Goal: Check status

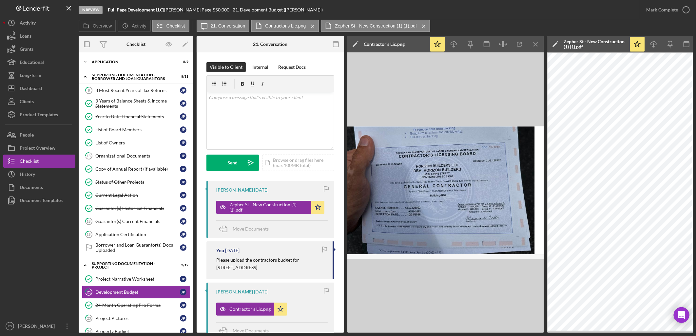
scroll to position [73, 0]
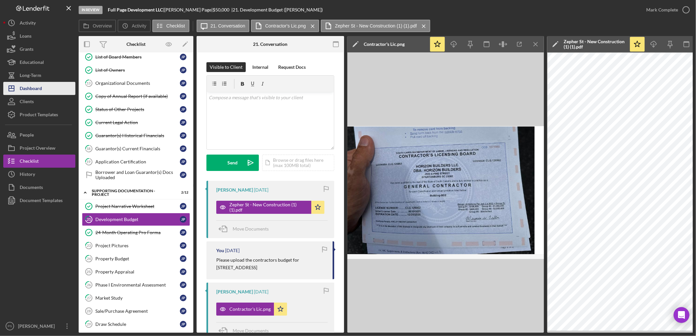
click at [33, 85] on div "Dashboard" at bounding box center [31, 89] width 22 height 15
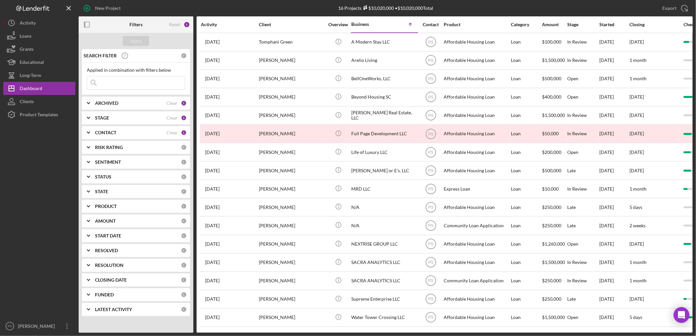
click at [134, 83] on input at bounding box center [136, 82] width 98 height 13
drag, startPoint x: 103, startPoint y: 84, endPoint x: 106, endPoint y: 86, distance: 3.5
click at [105, 85] on input "mathyom" at bounding box center [136, 82] width 98 height 13
type input "mathom"
click at [123, 130] on div "CONTACT Clear 1" at bounding box center [141, 132] width 92 height 13
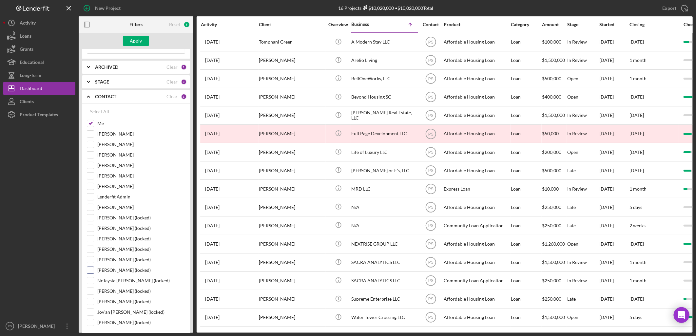
scroll to position [48, 0]
click at [117, 153] on label "[PERSON_NAME]" at bounding box center [141, 153] width 88 height 7
click at [94, 153] on input "[PERSON_NAME]" at bounding box center [90, 153] width 7 height 7
checkbox input "true"
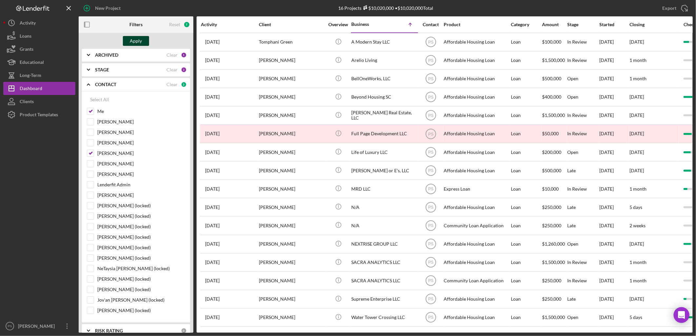
click at [143, 45] on button "Apply" at bounding box center [136, 41] width 26 height 10
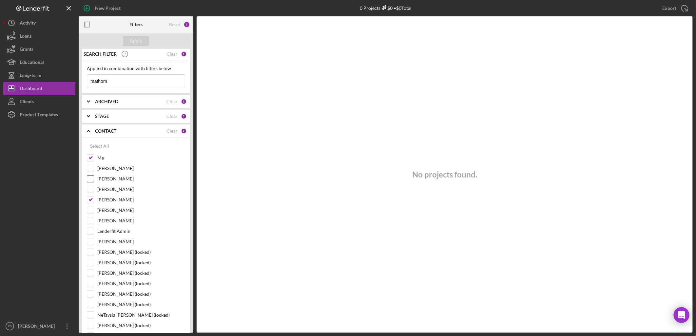
scroll to position [0, 0]
drag, startPoint x: 119, startPoint y: 85, endPoint x: 67, endPoint y: 86, distance: 52.4
click at [67, 86] on div "New Project 0 Projects $0 • $0 Total Export Icon/Export Filters Reset 7 Apply S…" at bounding box center [347, 166] width 689 height 333
type input "[PERSON_NAME]"
click at [144, 45] on button "Apply" at bounding box center [136, 41] width 26 height 10
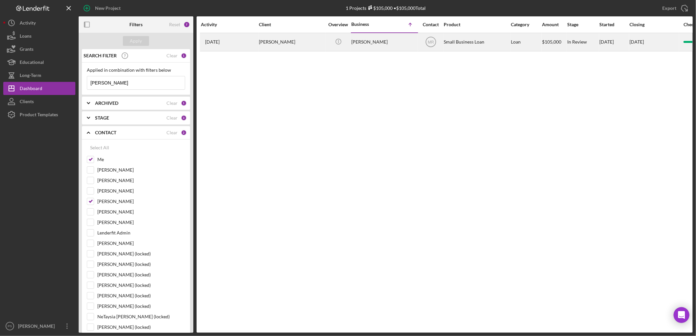
click at [354, 44] on div "[PERSON_NAME]" at bounding box center [383, 41] width 65 height 17
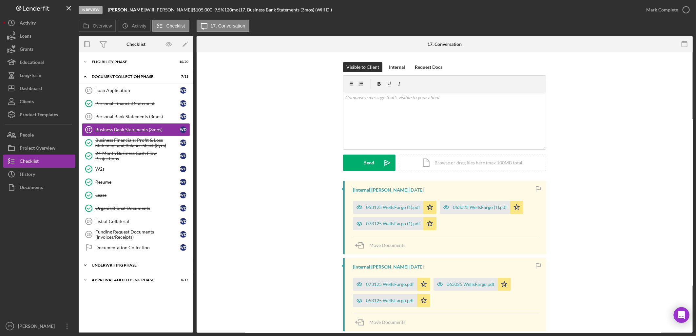
click at [141, 263] on div "Icon/Expander Underwriting Phase 0 / 1" at bounding box center [136, 265] width 115 height 13
click at [112, 64] on div "Icon/Expander Eligibility Phase 16 / 20" at bounding box center [136, 61] width 115 height 13
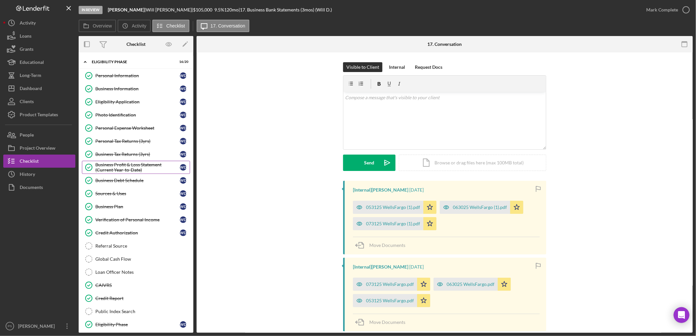
click at [140, 169] on div "Business Profit & Loss Statement (Current Year-to-Date)" at bounding box center [137, 167] width 84 height 10
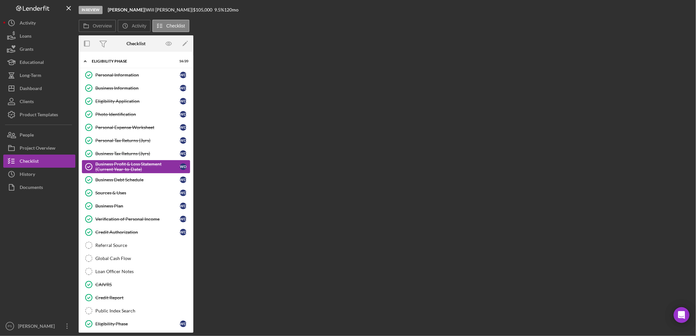
click at [140, 169] on div "Business Profit & Loss Statement (Current Year-to-Date)" at bounding box center [137, 166] width 84 height 10
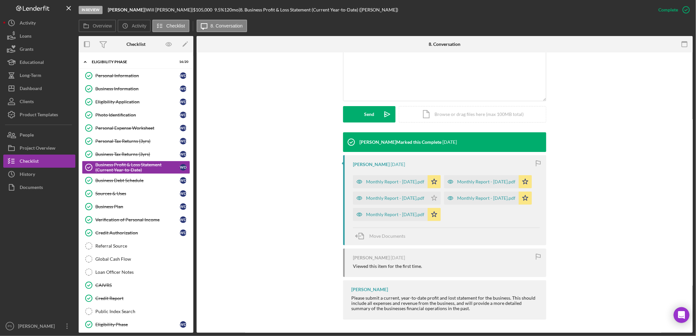
scroll to position [171, 0]
click at [457, 199] on div "Monthly Report - [DATE].pdf" at bounding box center [486, 197] width 58 height 5
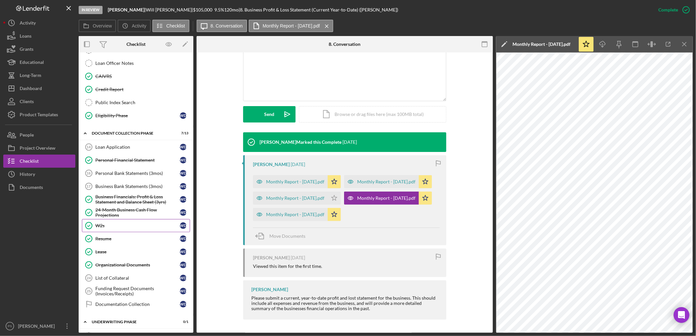
scroll to position [218, 0]
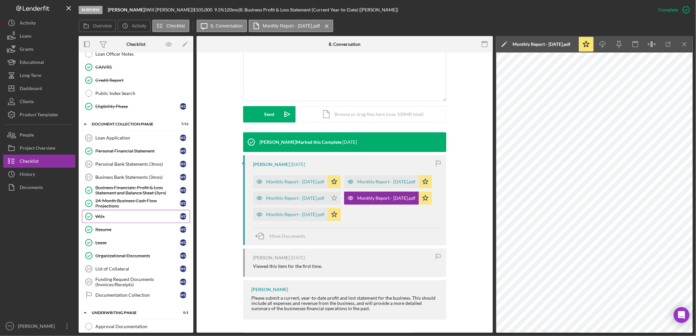
click at [133, 216] on div "W2s" at bounding box center [137, 216] width 84 height 5
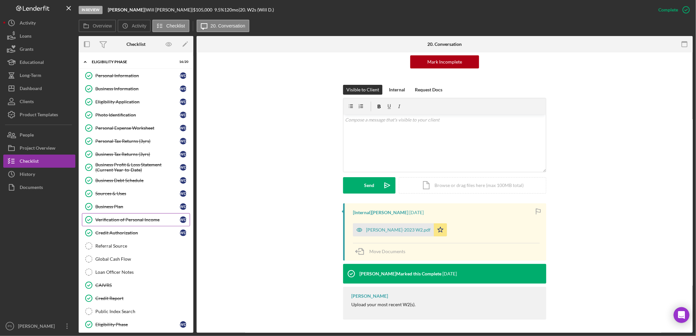
click at [141, 218] on div "Verification of Personal Income" at bounding box center [137, 219] width 84 height 5
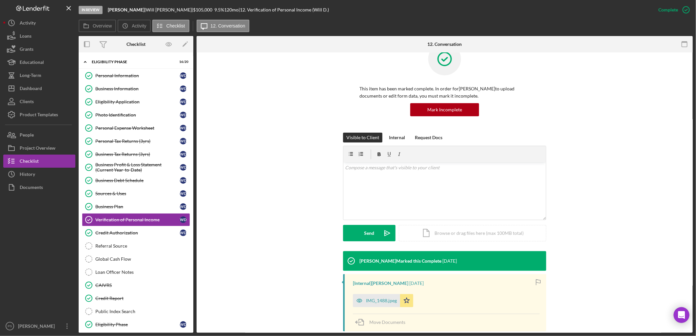
scroll to position [106, 0]
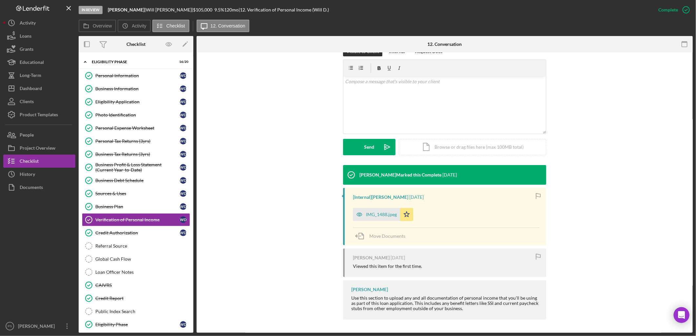
click at [386, 214] on div "IMG_1488.jpeg" at bounding box center [381, 214] width 31 height 5
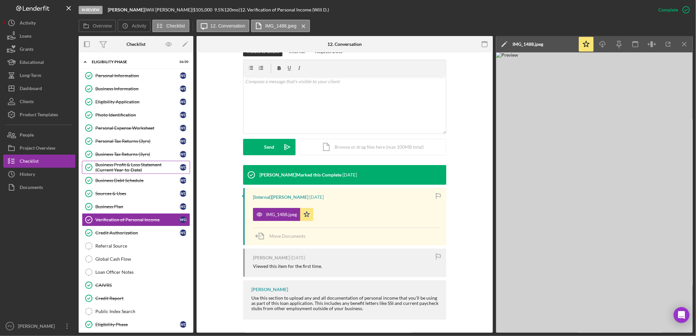
click at [139, 168] on div "Business Profit & Loss Statement (Current Year-to-Date)" at bounding box center [137, 167] width 84 height 10
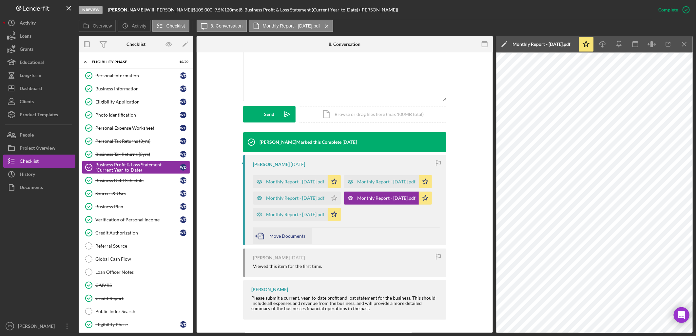
scroll to position [171, 0]
